Goal: Navigation & Orientation: Find specific page/section

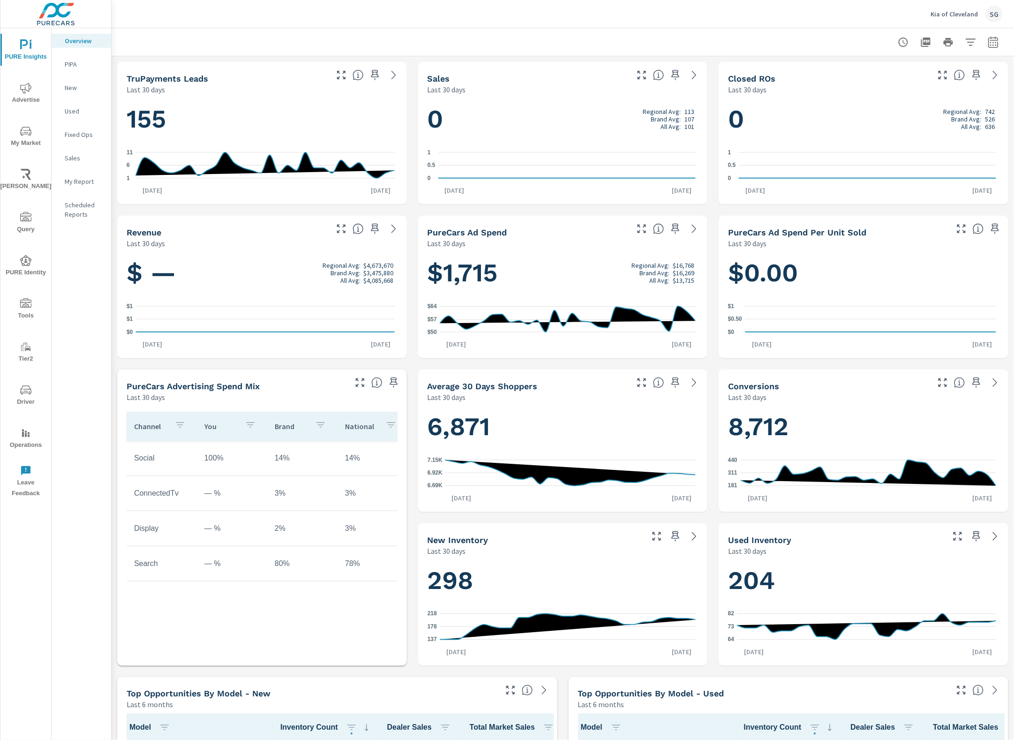
scroll to position [0, 0]
click at [24, 392] on icon "nav menu" at bounding box center [25, 389] width 11 height 9
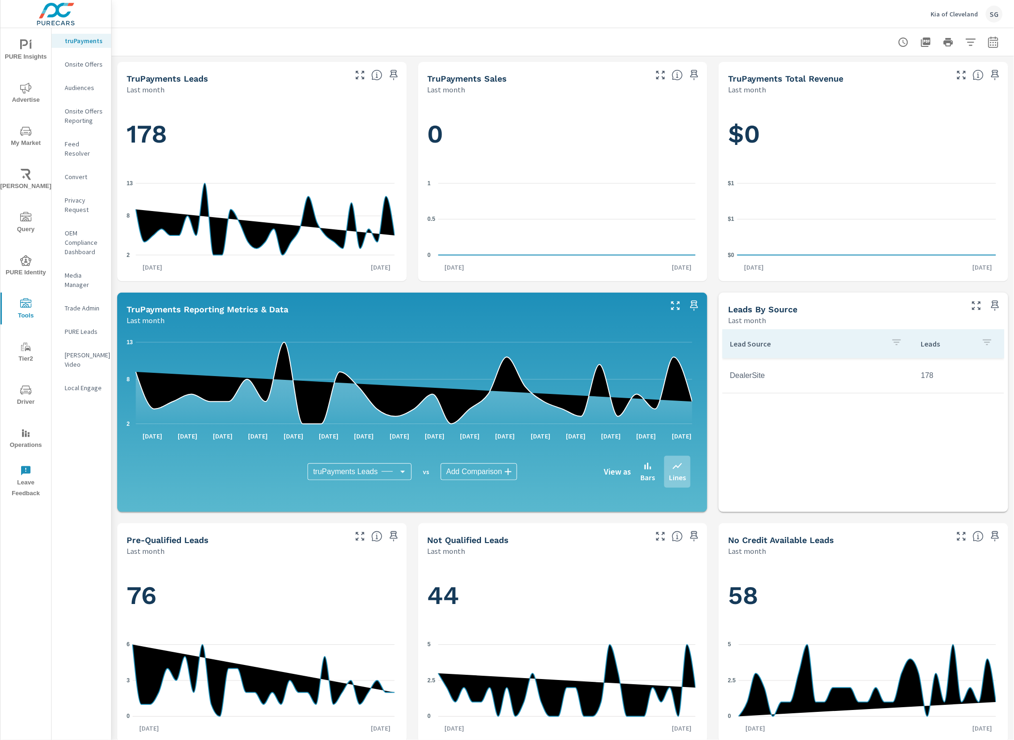
scroll to position [0, 0]
click at [82, 142] on p "Feed Resolver" at bounding box center [84, 148] width 39 height 19
